Goal: Information Seeking & Learning: Learn about a topic

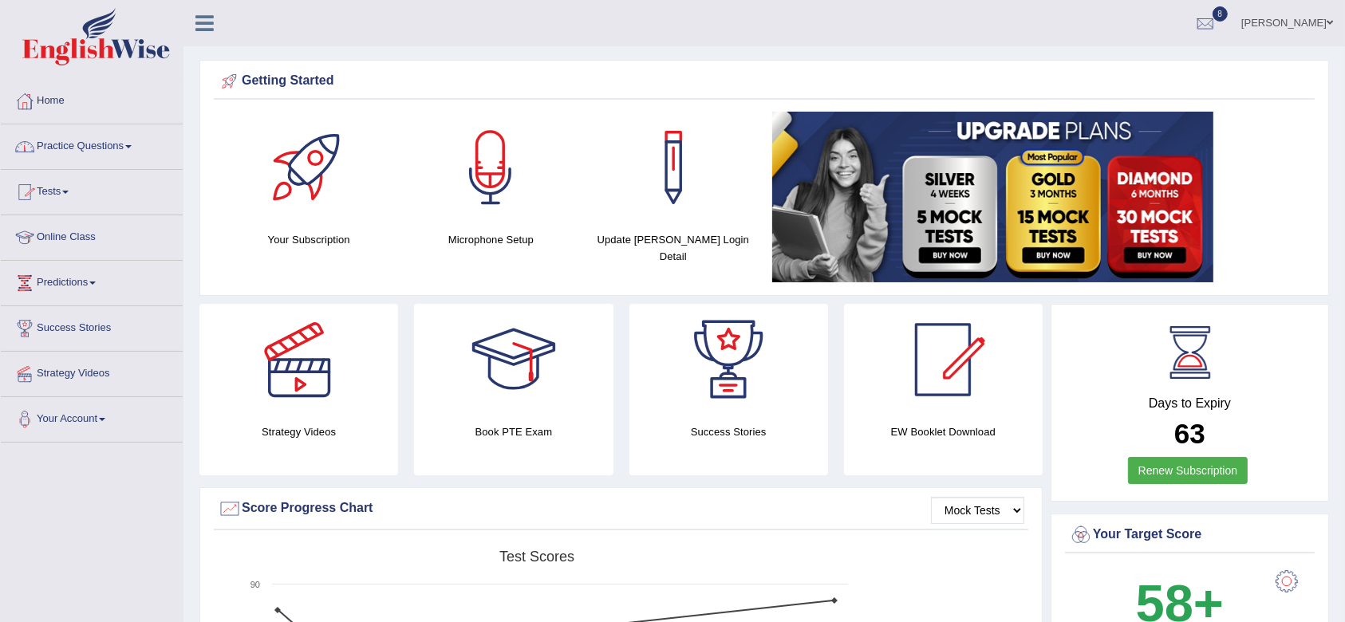
click at [85, 137] on link "Practice Questions" at bounding box center [92, 144] width 182 height 40
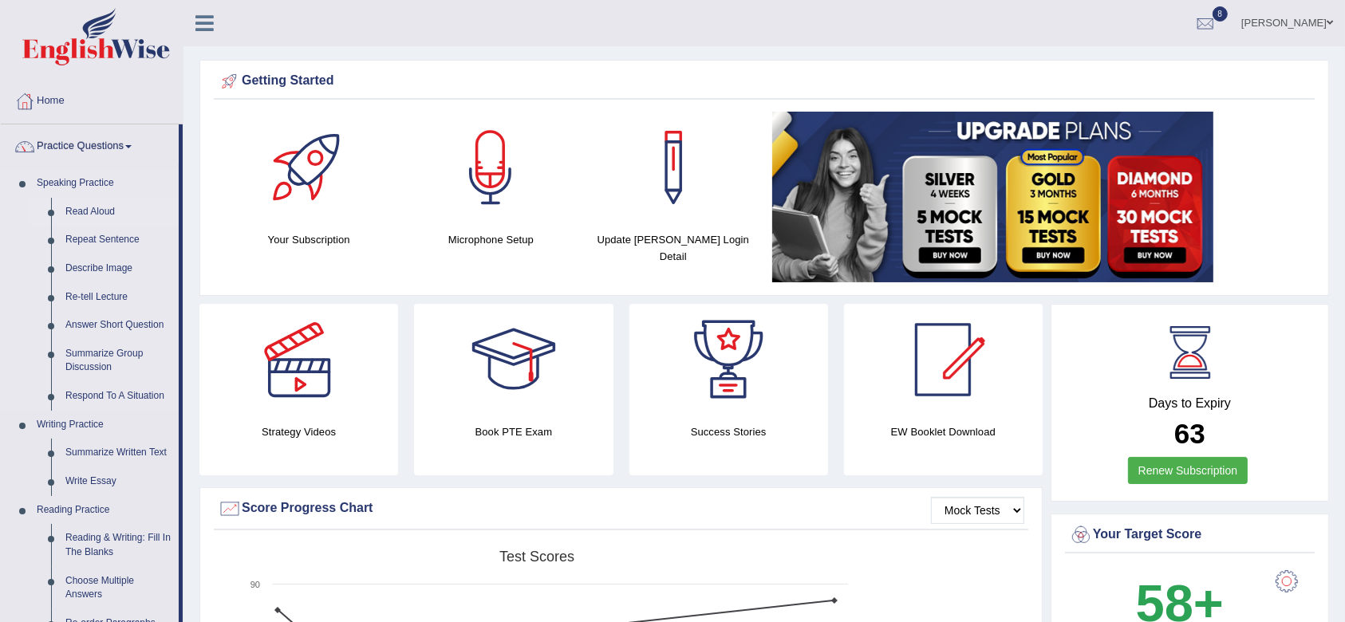
click at [81, 203] on link "Read Aloud" at bounding box center [118, 212] width 120 height 29
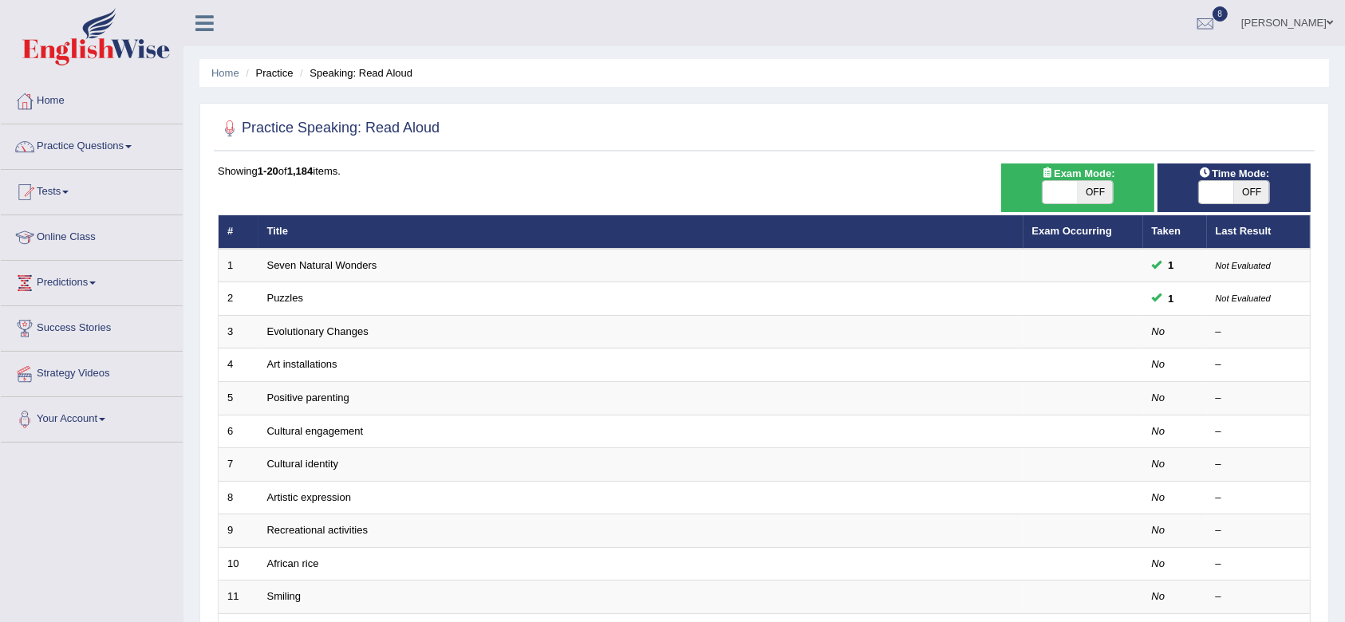
click at [1083, 195] on span "OFF" at bounding box center [1095, 192] width 35 height 22
checkbox input "true"
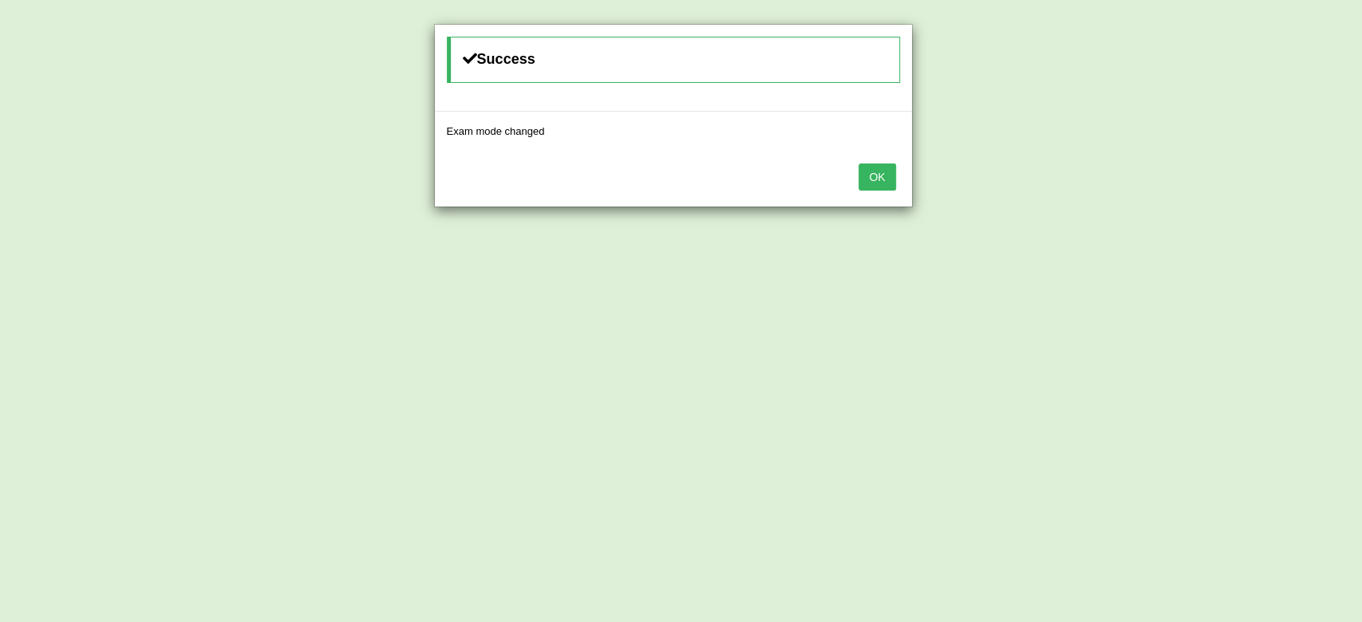
click at [871, 181] on button "OK" at bounding box center [877, 177] width 37 height 27
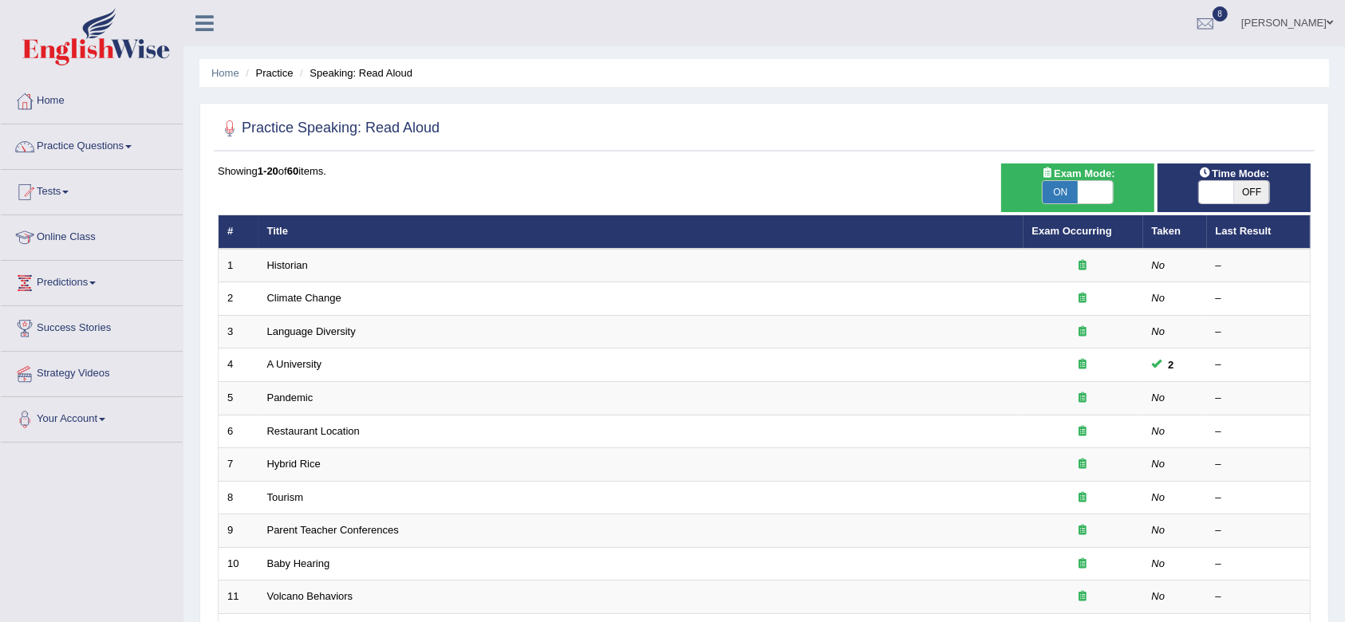
click at [1227, 190] on span at bounding box center [1216, 192] width 35 height 22
checkbox input "true"
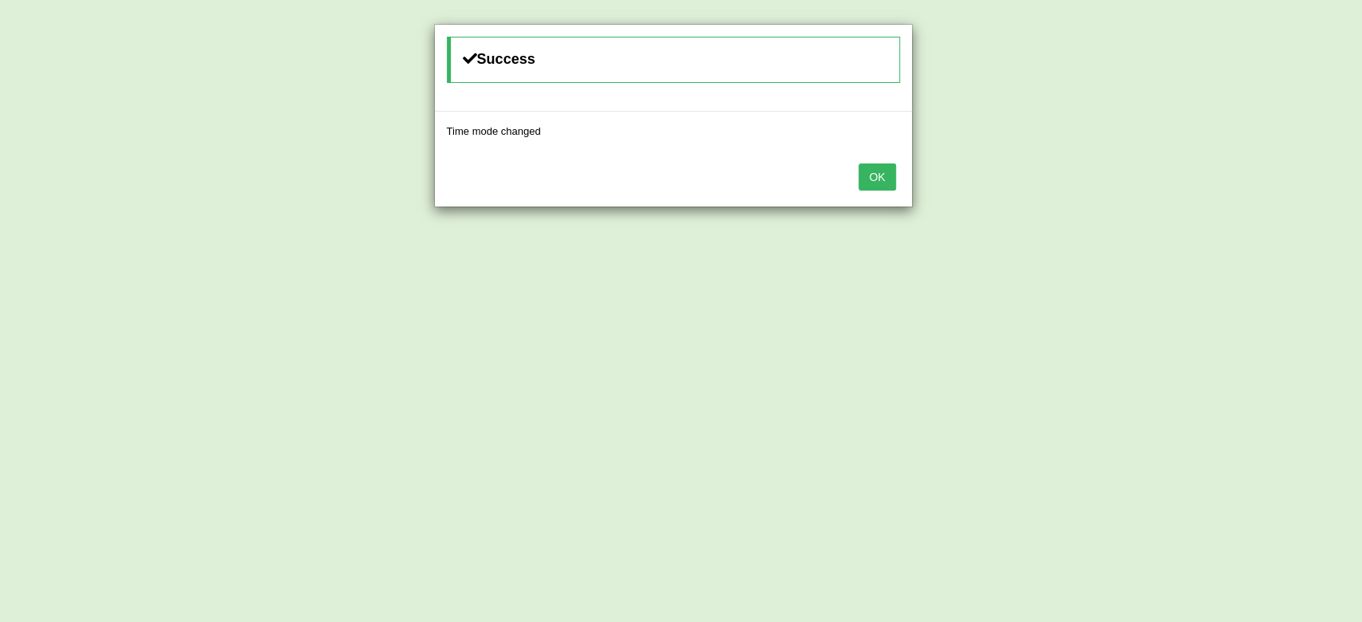
click at [862, 162] on div "OK" at bounding box center [673, 179] width 477 height 56
click at [863, 182] on button "OK" at bounding box center [877, 177] width 37 height 27
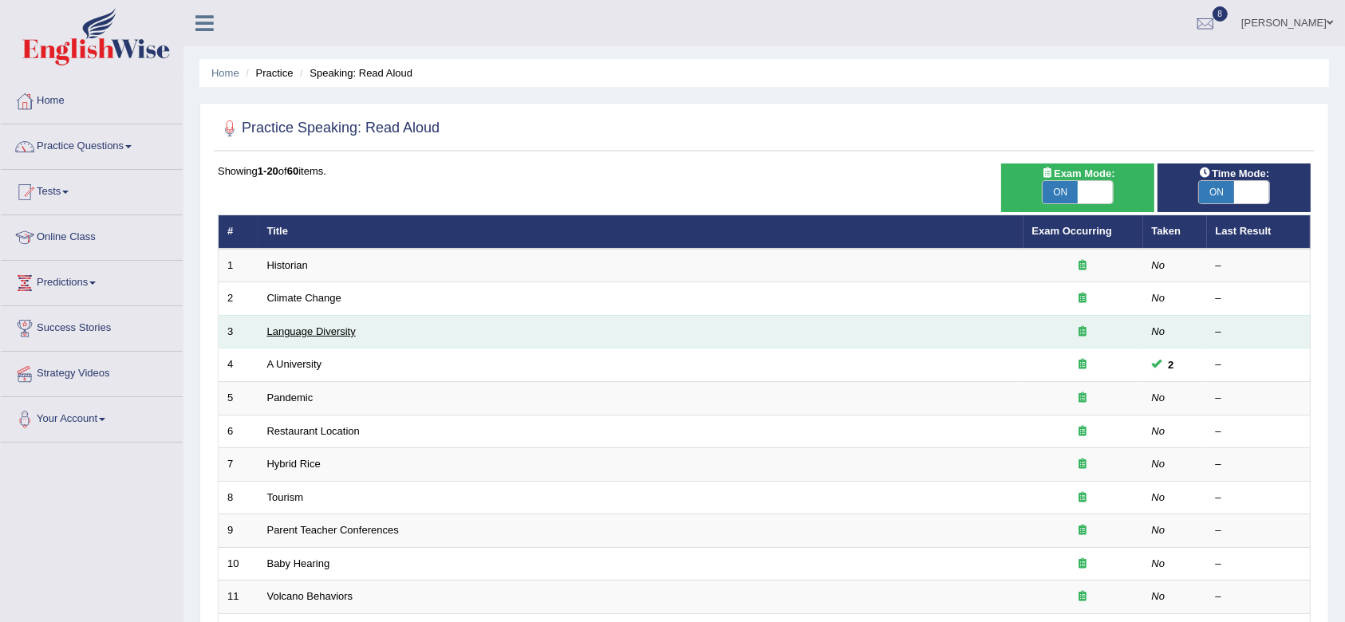
click at [286, 327] on link "Language Diversity" at bounding box center [311, 332] width 89 height 12
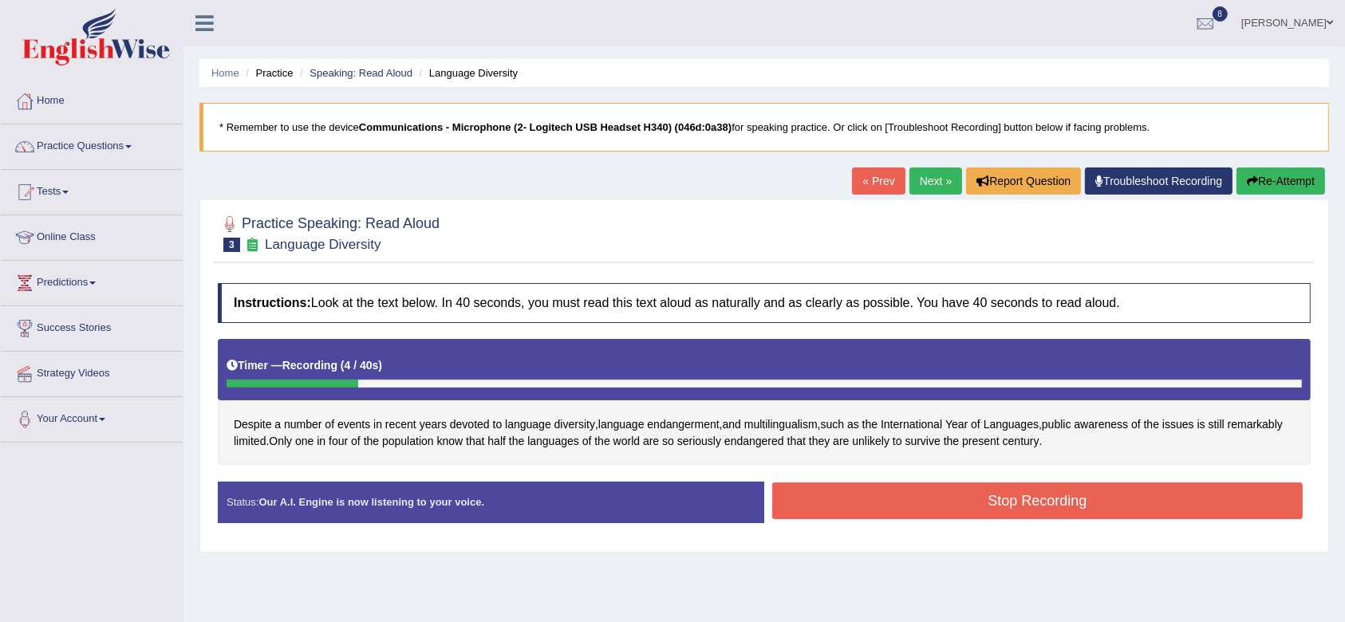
click at [1021, 503] on button "Stop Recording" at bounding box center [1037, 501] width 531 height 37
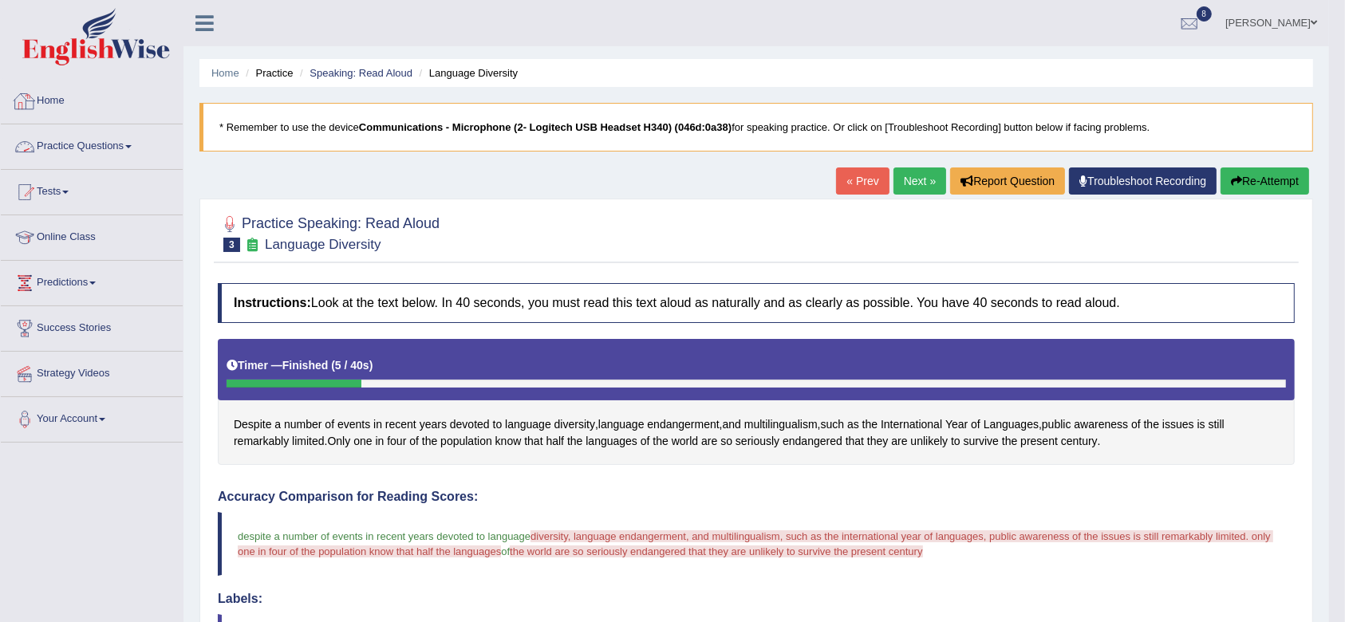
click at [68, 145] on link "Practice Questions" at bounding box center [92, 144] width 182 height 40
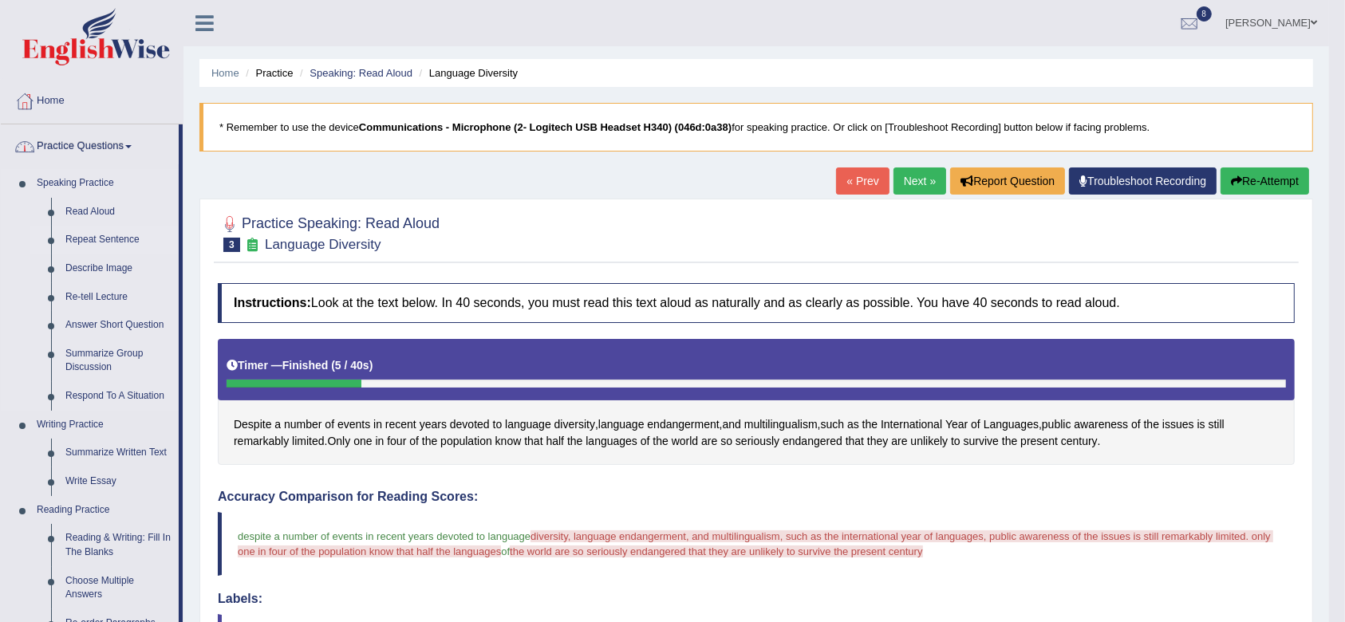
click at [85, 232] on link "Repeat Sentence" at bounding box center [118, 240] width 120 height 29
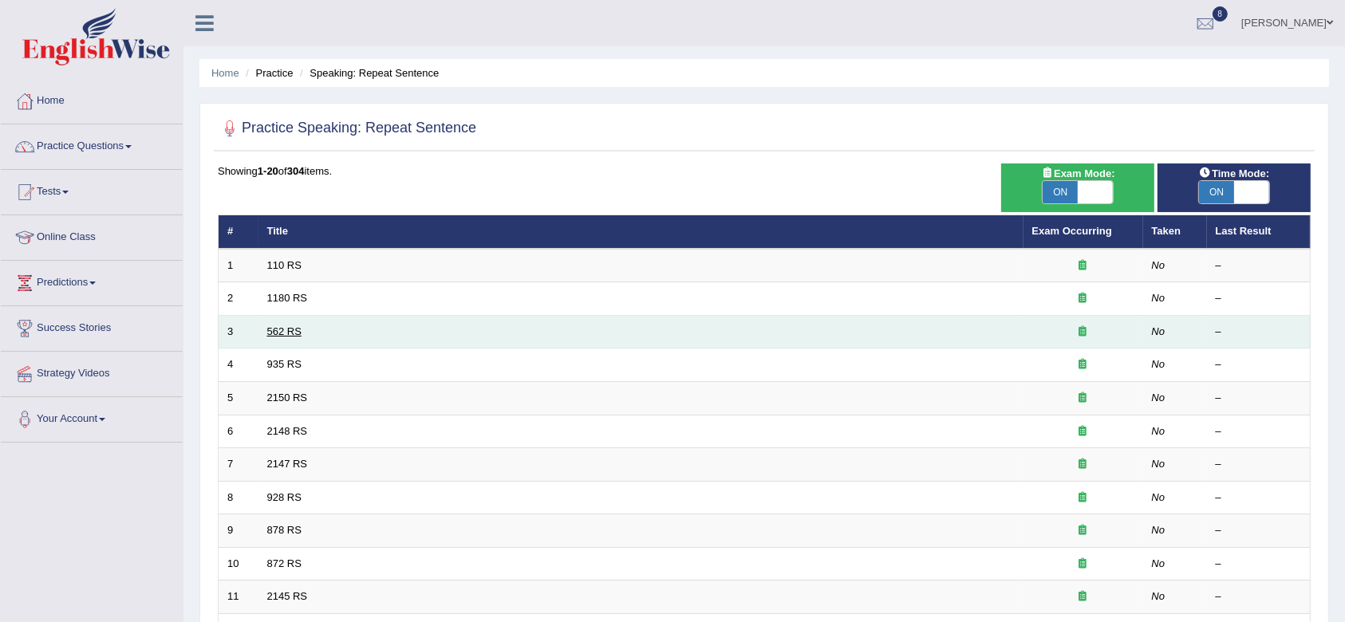
click at [292, 328] on link "562 RS" at bounding box center [284, 332] width 34 height 12
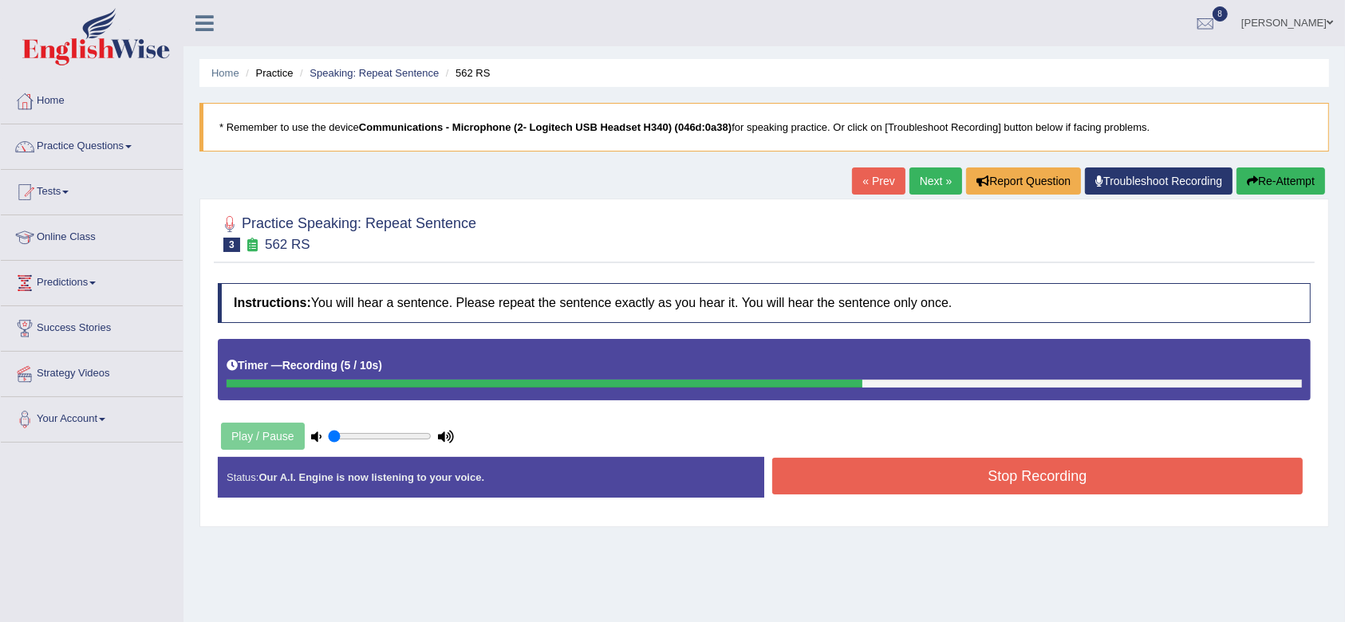
click at [955, 474] on button "Stop Recording" at bounding box center [1037, 476] width 531 height 37
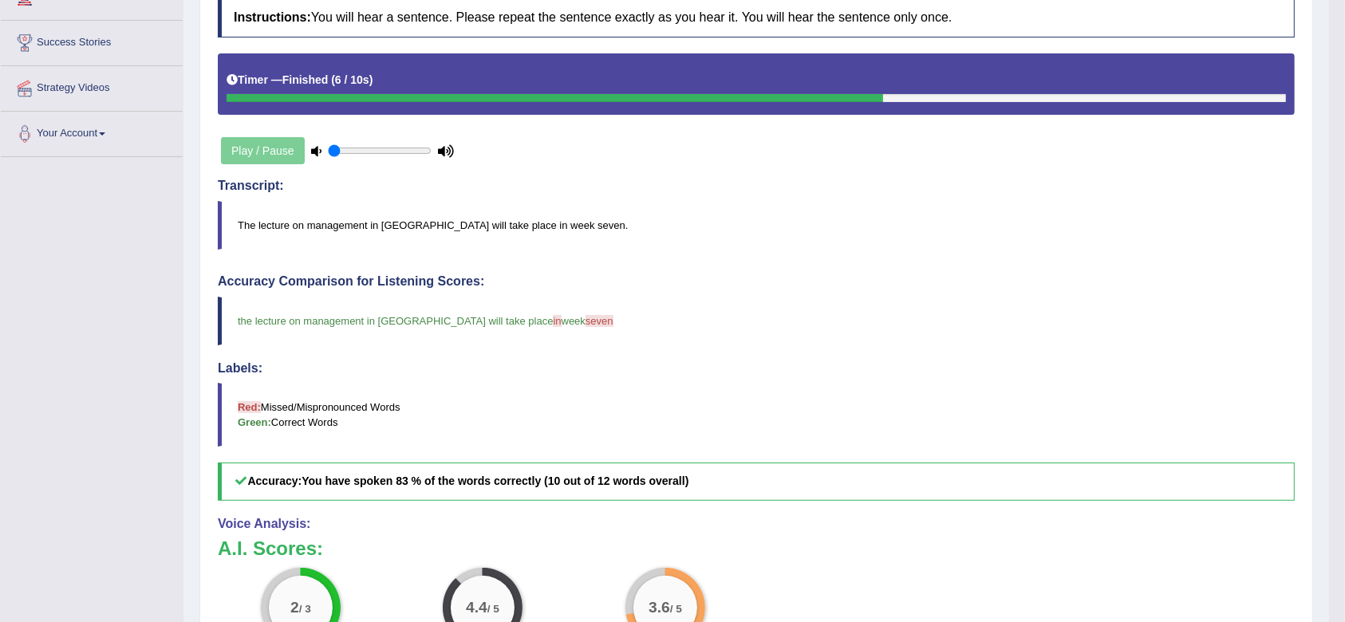
scroll to position [319, 0]
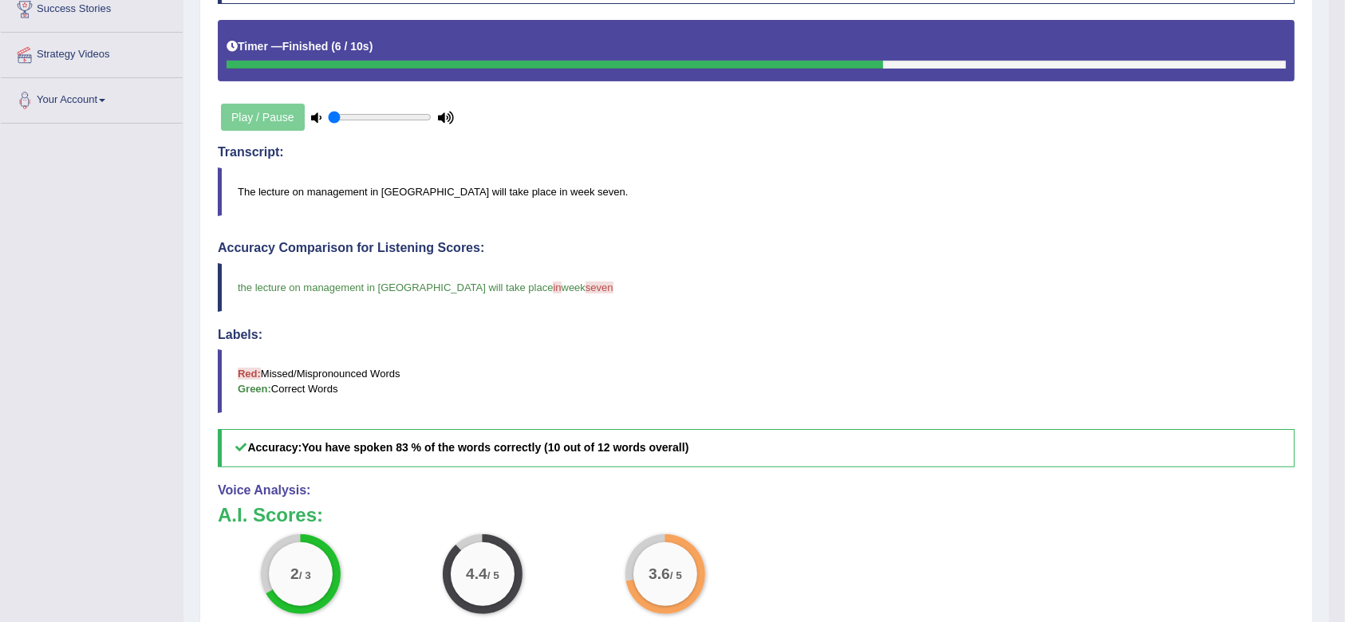
click at [658, 293] on blockquote "the lecture on management in japan will take place in on week seven 7" at bounding box center [756, 287] width 1077 height 49
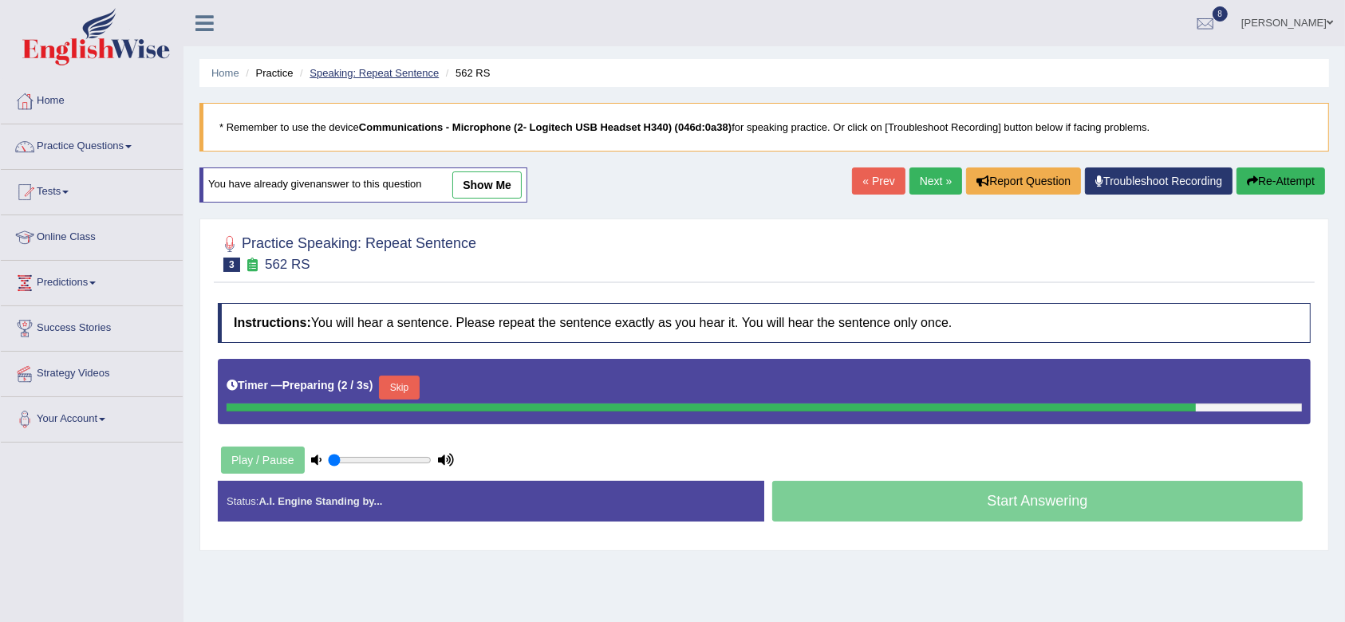
click at [402, 67] on link "Speaking: Repeat Sentence" at bounding box center [374, 73] width 129 height 12
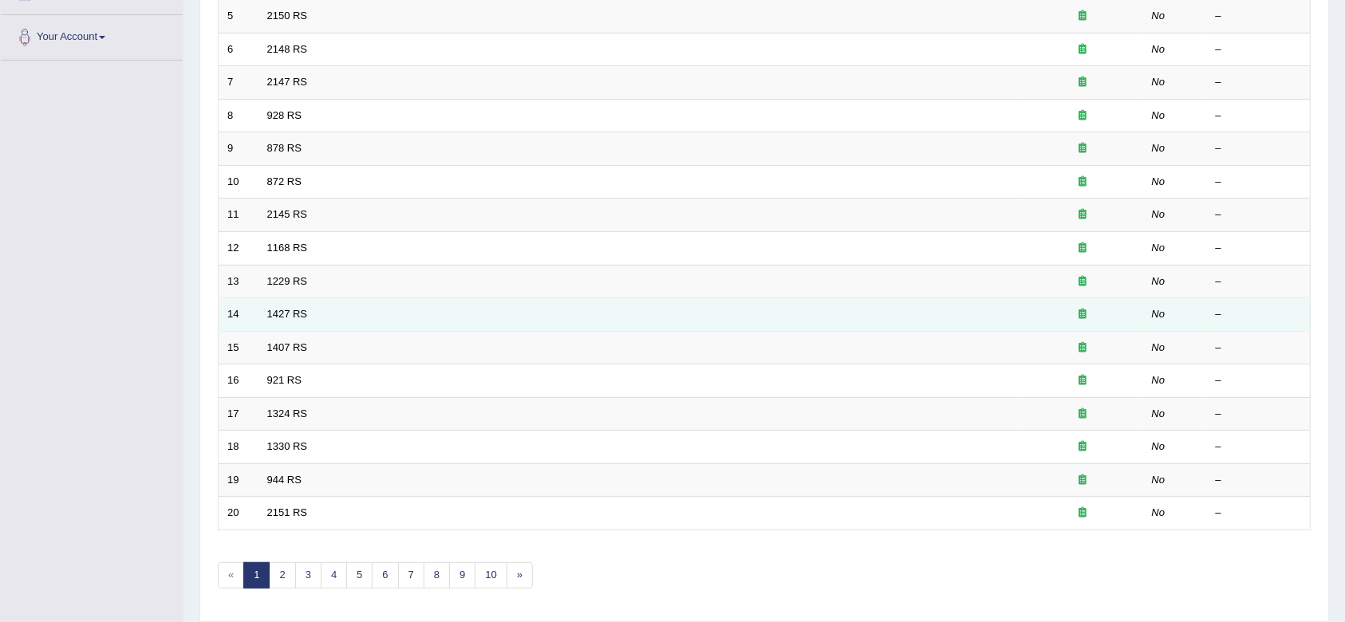
scroll to position [425, 0]
